Goal: Information Seeking & Learning: Learn about a topic

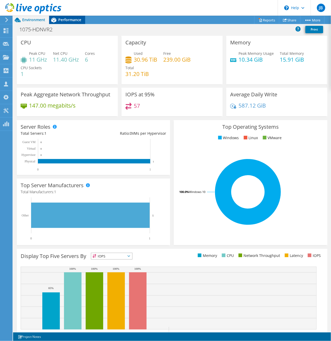
click at [76, 17] on span "Performance" at bounding box center [69, 19] width 23 height 5
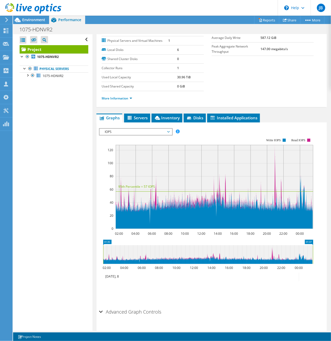
scroll to position [86, 0]
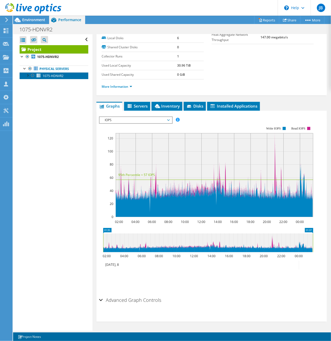
click at [51, 75] on span "1075-HDNVR2" at bounding box center [53, 76] width 21 height 4
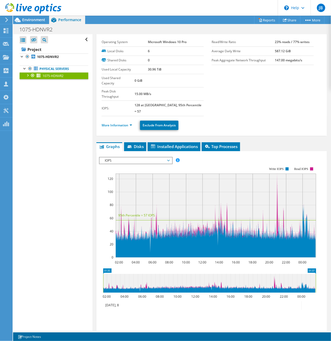
scroll to position [0, 0]
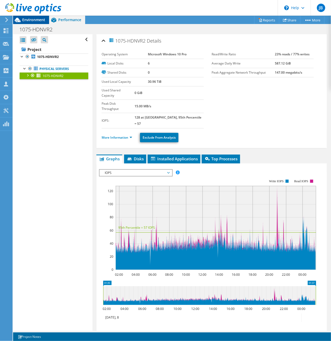
click at [32, 20] on span "Environment" at bounding box center [33, 19] width 23 height 5
